Goal: Navigation & Orientation: Find specific page/section

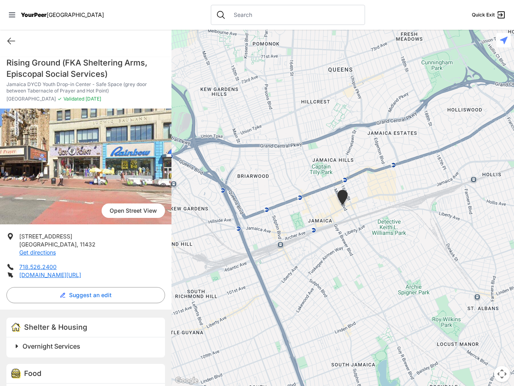
click at [12, 15] on icon at bounding box center [12, 14] width 6 height 5
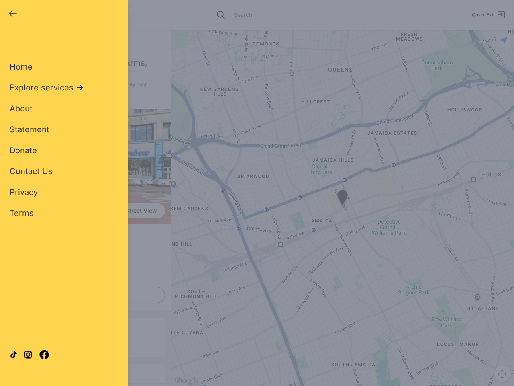
click at [11, 41] on div "Home Explore services About Statement Donate Contact Us Privacy Terms" at bounding box center [64, 126] width 109 height 183
click at [84, 295] on div "Single Adult Families Soup Kitchen Food Pantry Toiletries Restrooms Showers Lau…" at bounding box center [64, 183] width 109 height 297
click at [17, 346] on div at bounding box center [64, 354] width 109 height 43
click at [87, 346] on div at bounding box center [64, 354] width 109 height 43
click at [343, 208] on div "Close panel YourPeer [GEOGRAPHIC_DATA] Quick Exit Single Adult Families Soup Ki…" at bounding box center [257, 193] width 514 height 386
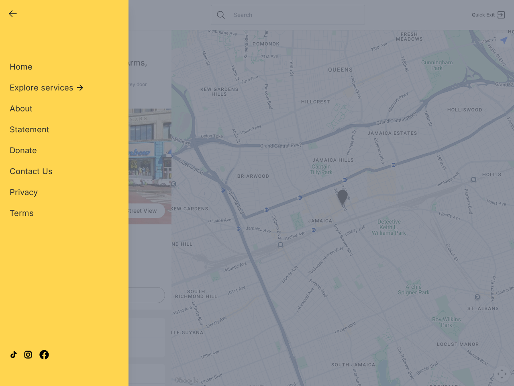
click at [343, 208] on div "Close panel YourPeer [GEOGRAPHIC_DATA] Quick Exit Single Adult Families Soup Ki…" at bounding box center [257, 193] width 514 height 386
click at [343, 198] on div "Close panel YourPeer [GEOGRAPHIC_DATA] Quick Exit Single Adult Families Soup Ki…" at bounding box center [257, 193] width 514 height 386
click at [502, 374] on div "Close panel YourPeer [GEOGRAPHIC_DATA] Quick Exit Single Adult Families Soup Ki…" at bounding box center [257, 193] width 514 height 386
